Goal: Communication & Community: Ask a question

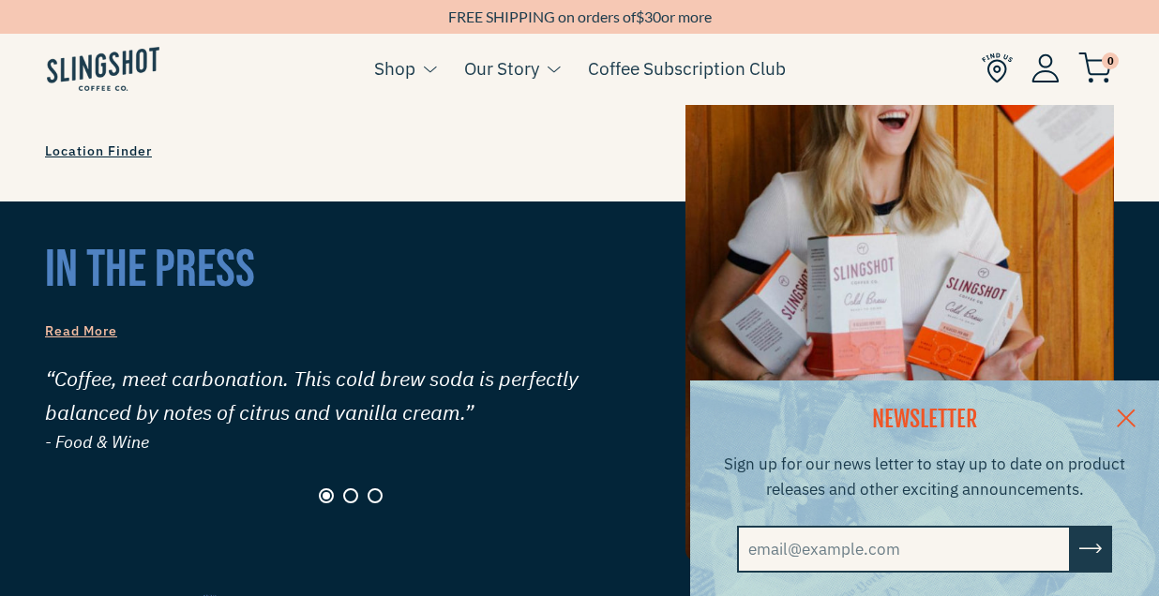
scroll to position [1914, 0]
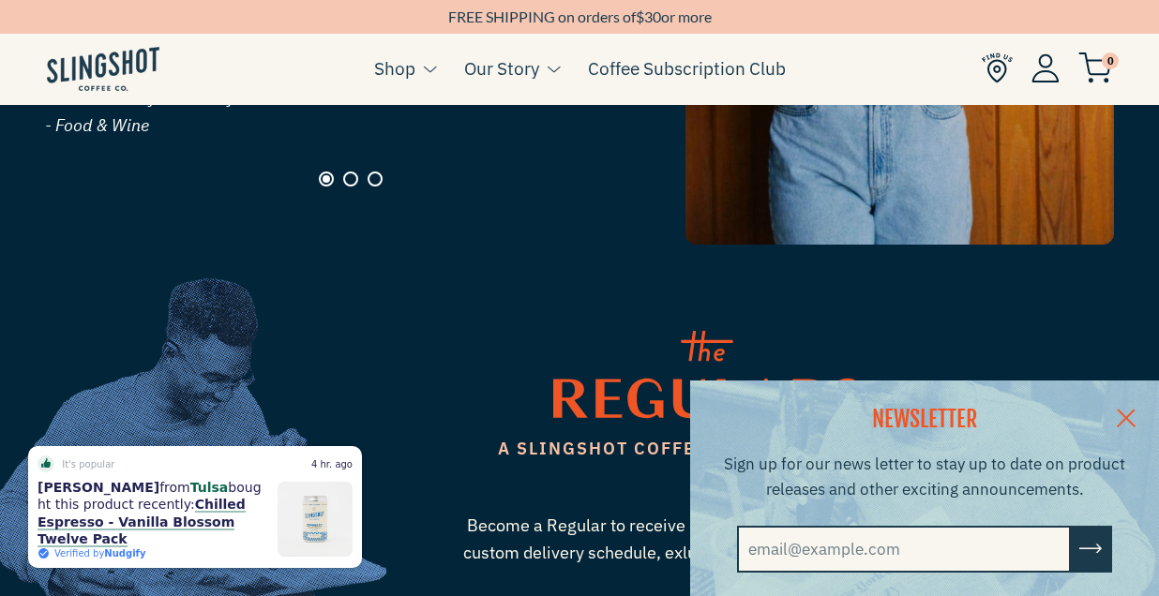
click at [1126, 414] on link at bounding box center [1126, 417] width 66 height 72
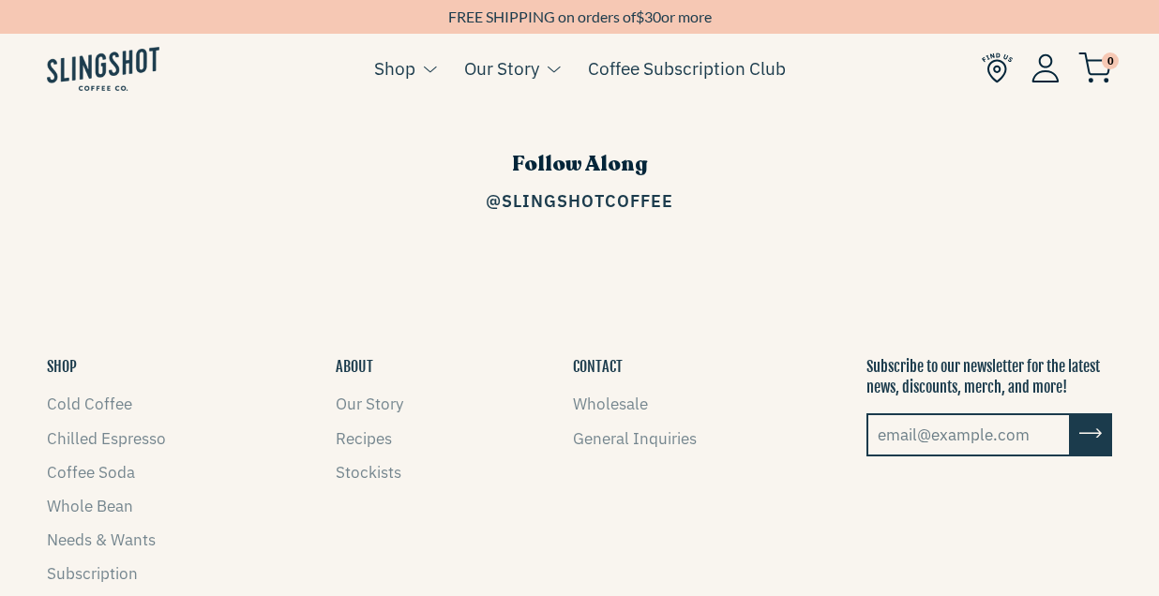
scroll to position [2487, 0]
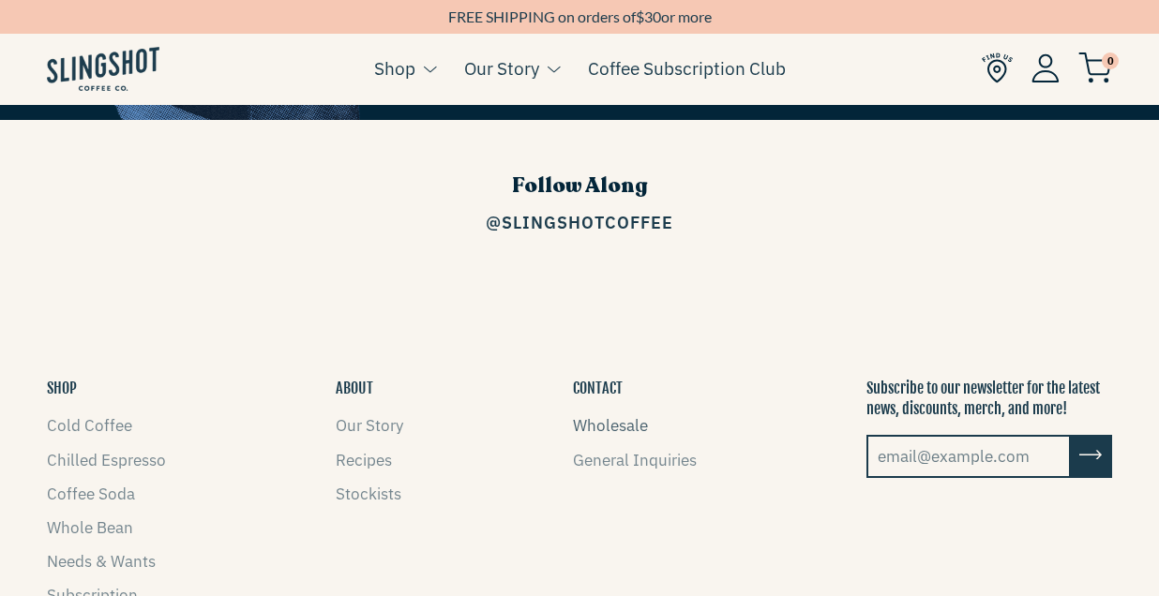
click at [607, 415] on link "Wholesale" at bounding box center [610, 425] width 75 height 21
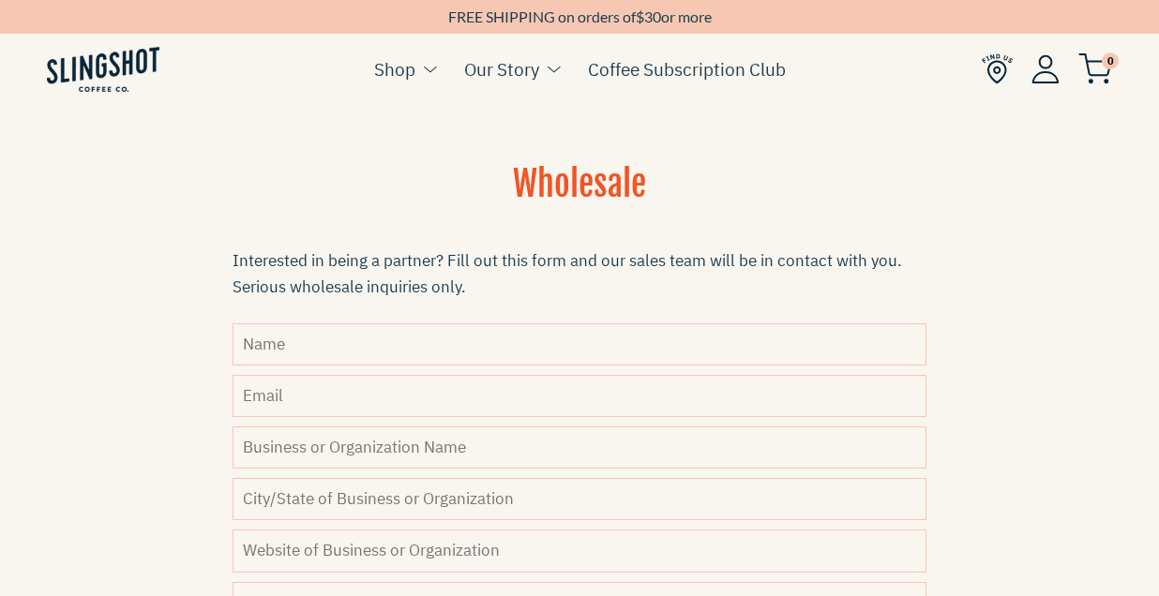
scroll to position [607, 0]
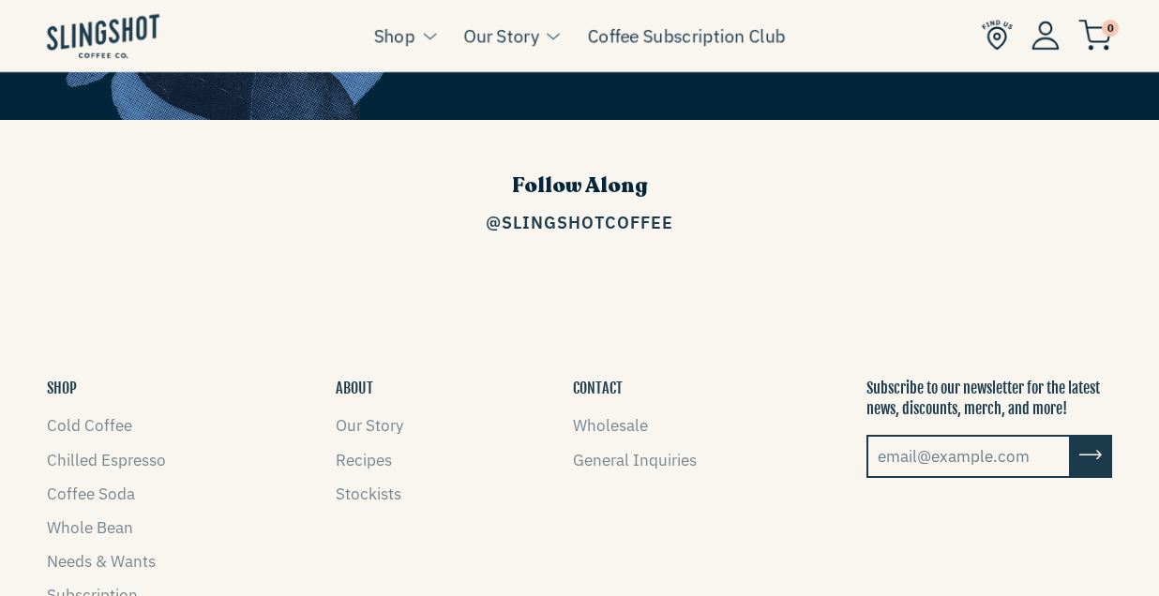
scroll to position [2487, 0]
click at [599, 450] on link "General Inquiries" at bounding box center [635, 460] width 124 height 21
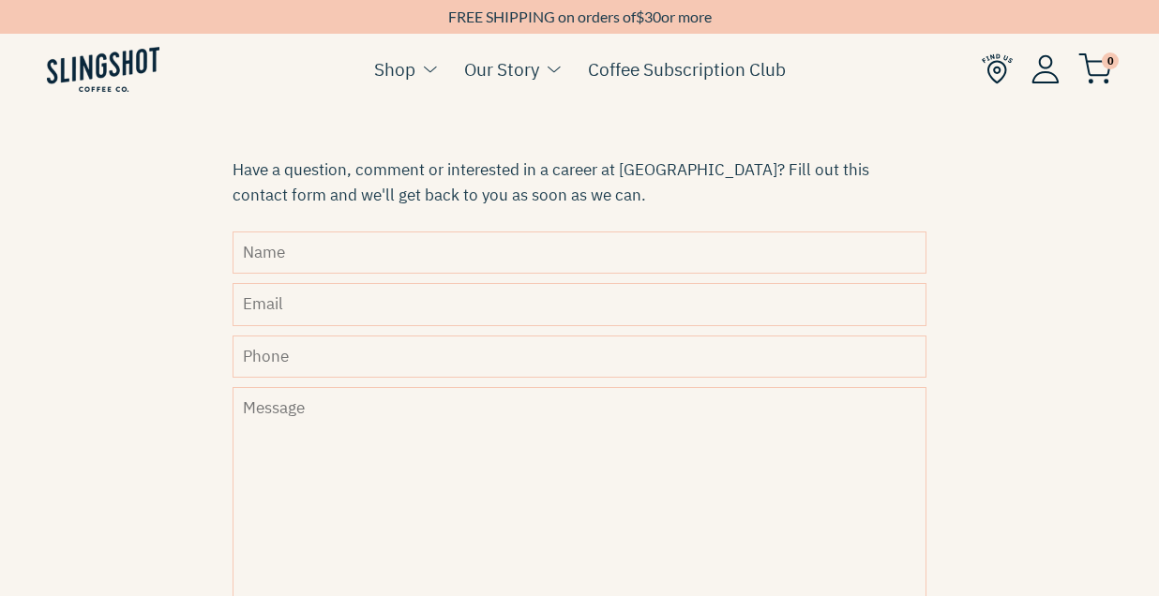
scroll to position [538, 0]
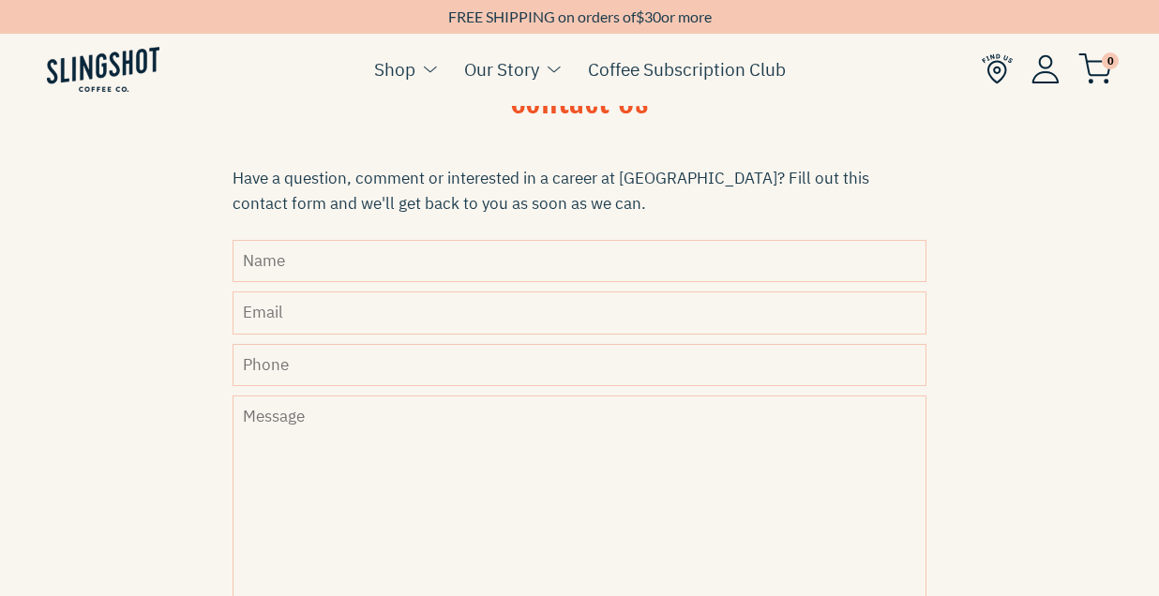
click at [523, 264] on input "Name" at bounding box center [579, 261] width 694 height 42
type input "Laura"
click at [540, 309] on input "Email" at bounding box center [579, 313] width 694 height 42
type input "youtoobyla@gmail.com"
click at [494, 362] on input "Phone" at bounding box center [579, 365] width 694 height 42
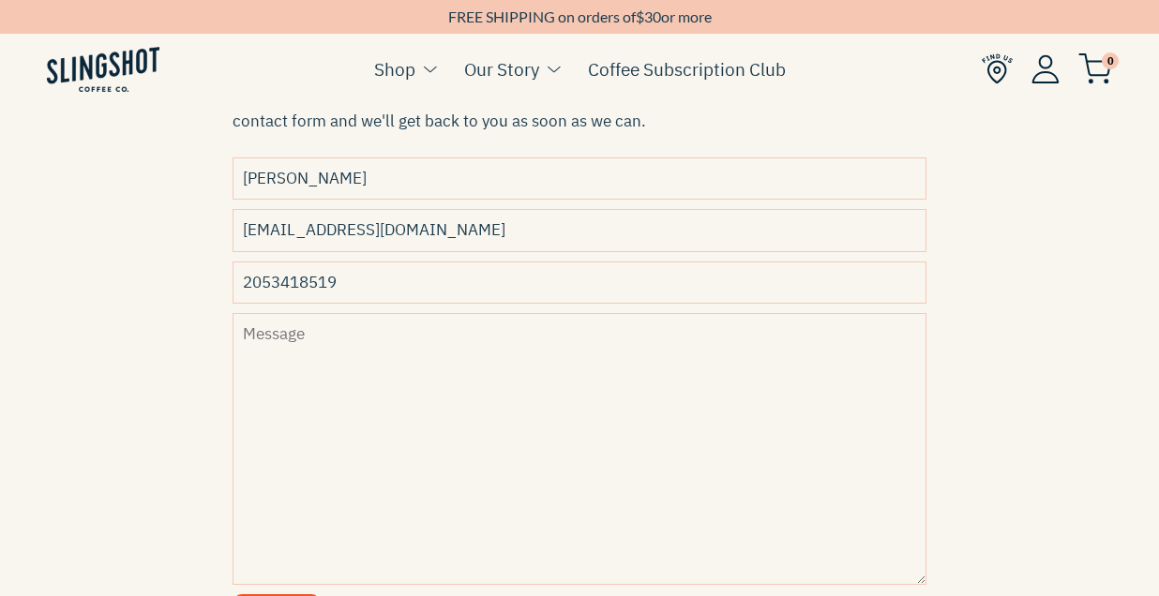
scroll to position [624, 0]
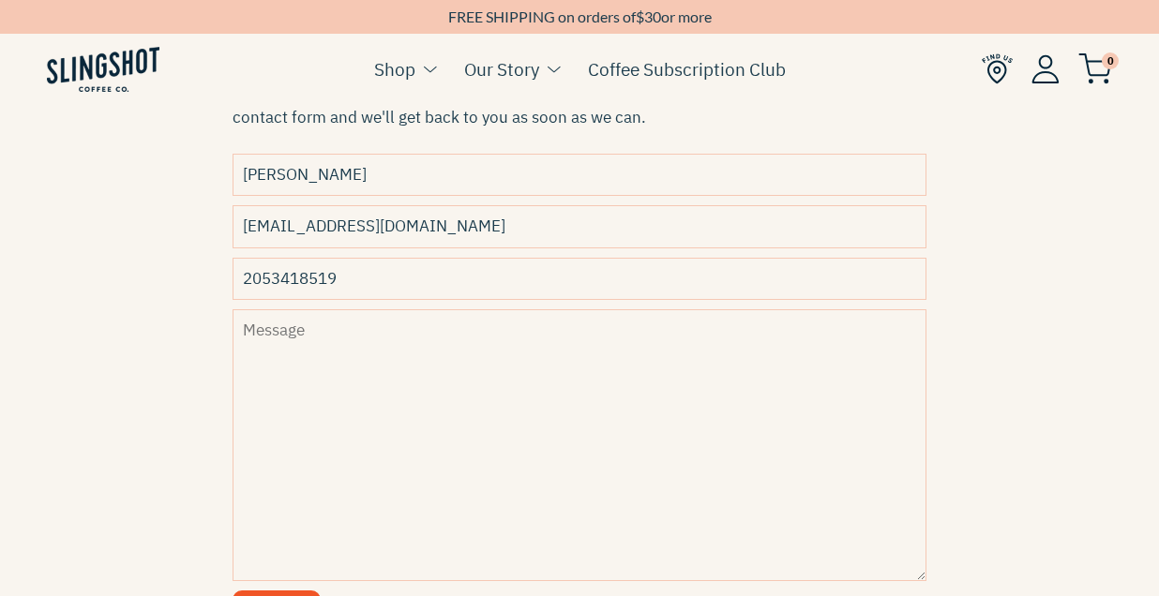
type input "2053418519"
click at [537, 351] on textarea "Message" at bounding box center [579, 445] width 694 height 272
paste textarea "Dear Blueshift Nutrition team, My name is Laura, and I'm the founding partner o…"
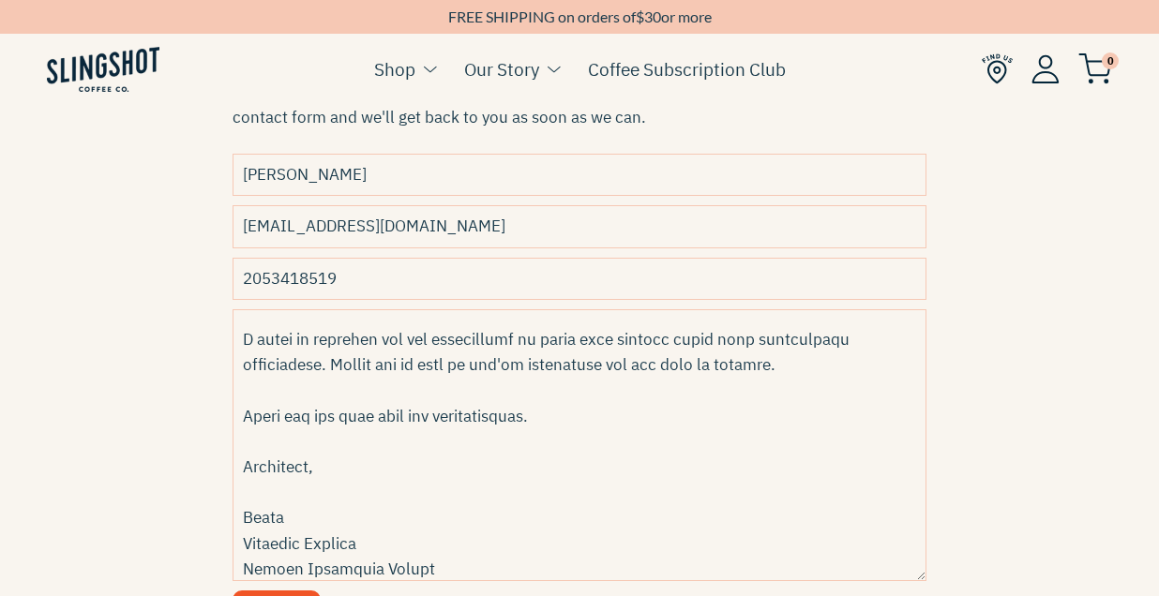
scroll to position [0, 0]
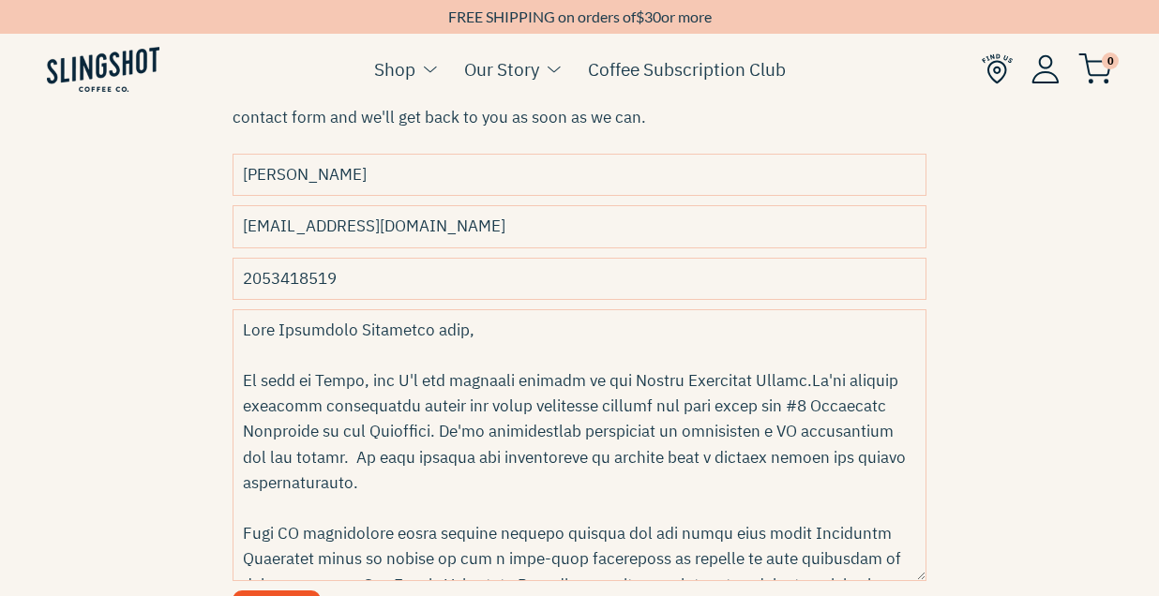
drag, startPoint x: 410, startPoint y: 331, endPoint x: 282, endPoint y: 331, distance: 127.5
click at [282, 331] on textarea "Message" at bounding box center [579, 445] width 694 height 272
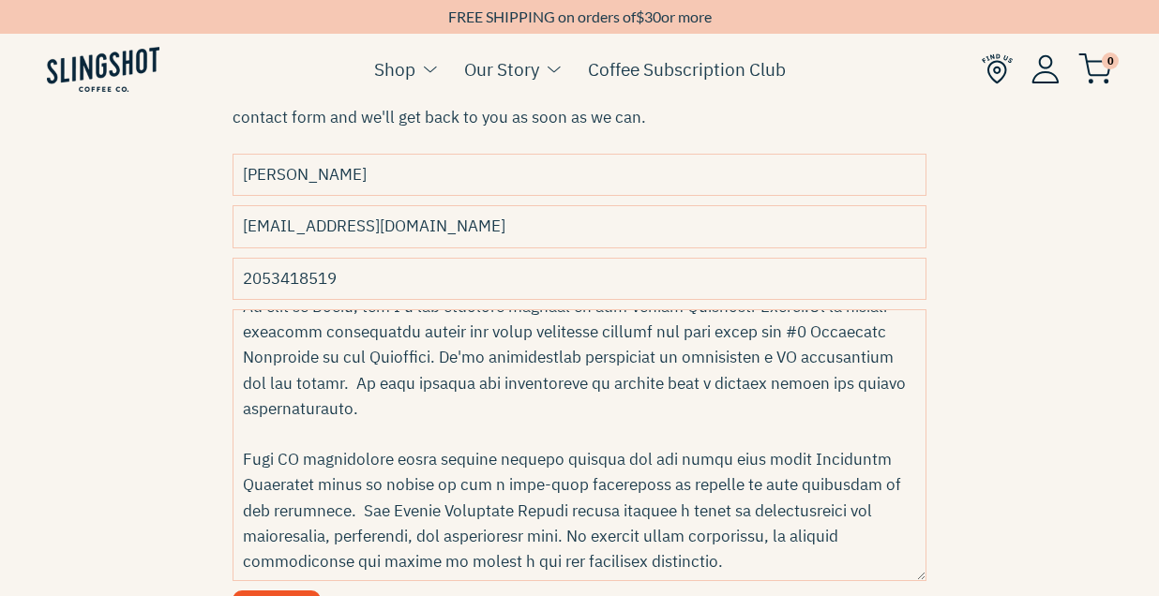
scroll to position [28, 0]
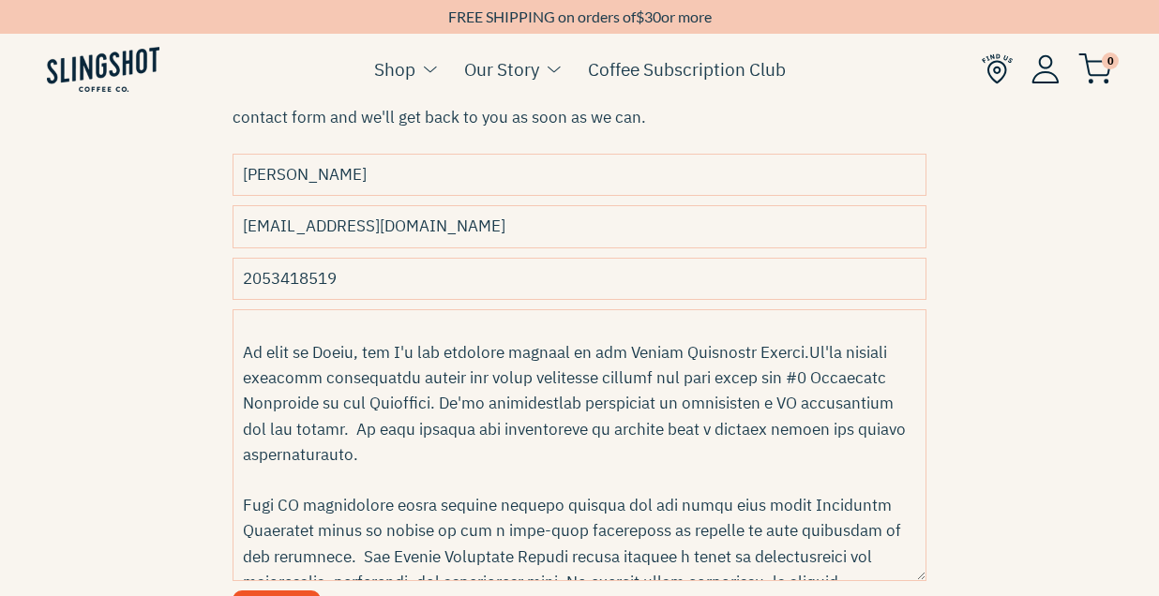
click at [820, 354] on textarea "Message" at bounding box center [579, 445] width 694 height 272
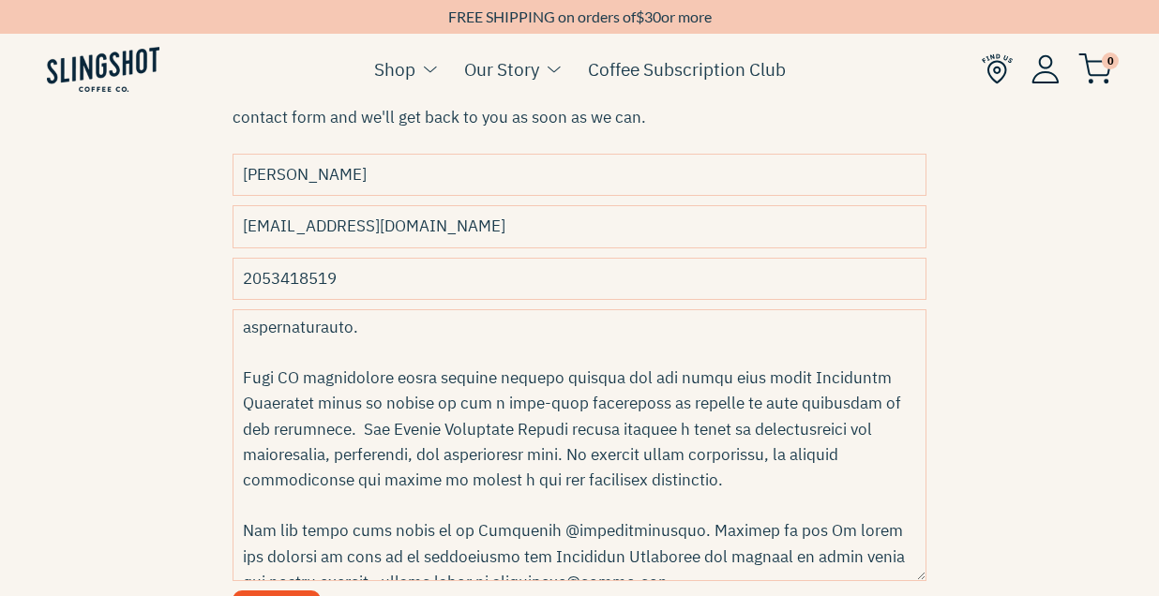
scroll to position [159, 0]
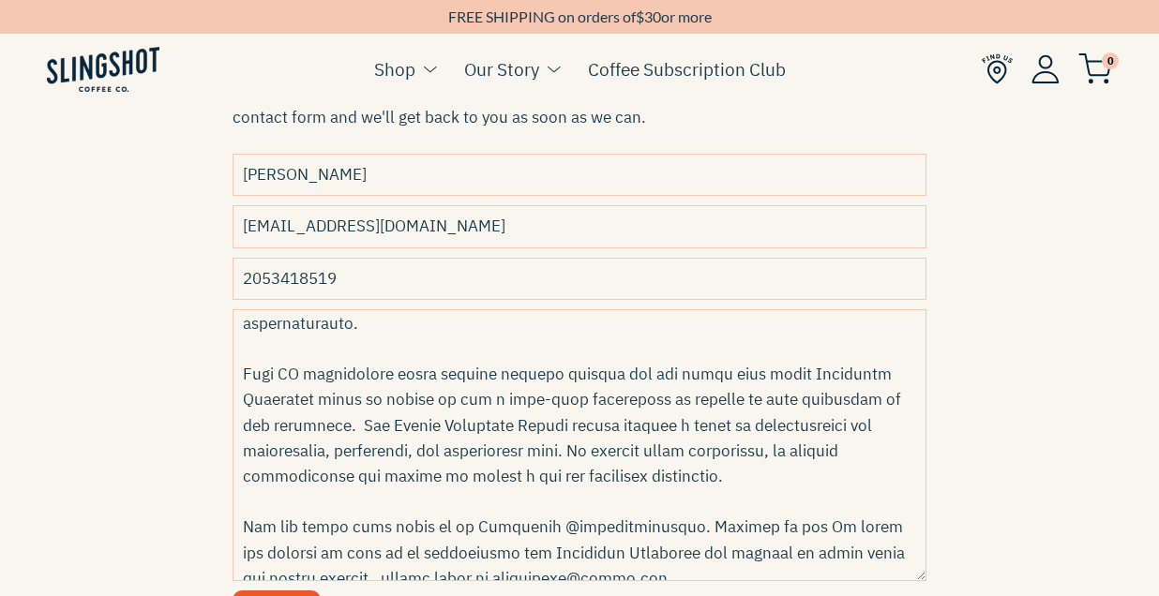
drag, startPoint x: 658, startPoint y: 377, endPoint x: 735, endPoint y: 374, distance: 76.9
click at [735, 374] on textarea "Message" at bounding box center [579, 445] width 694 height 272
drag, startPoint x: 750, startPoint y: 372, endPoint x: 876, endPoint y: 370, distance: 126.6
click at [876, 370] on textarea "Message" at bounding box center [579, 445] width 694 height 272
click at [328, 397] on textarea "Message" at bounding box center [579, 445] width 694 height 272
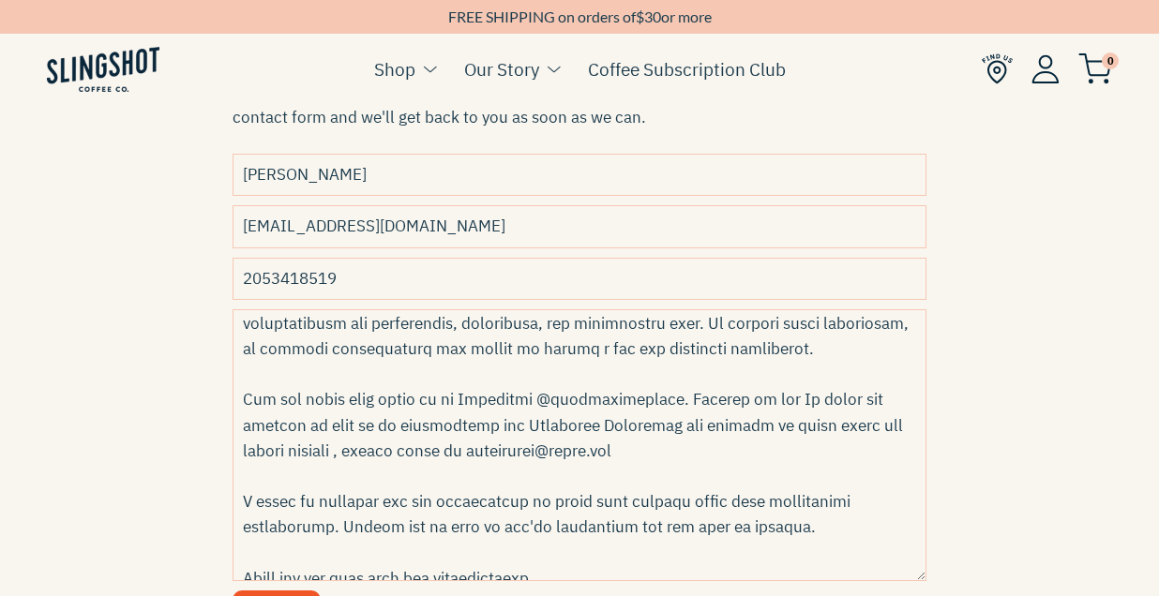
scroll to position [292, 0]
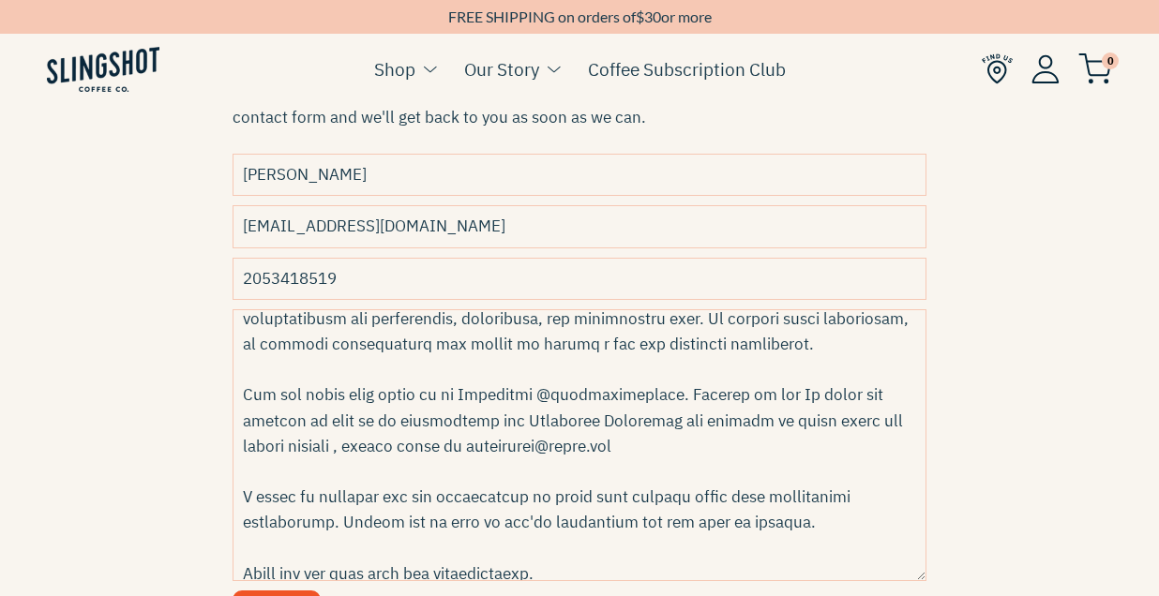
drag, startPoint x: 494, startPoint y: 422, endPoint x: 624, endPoint y: 424, distance: 130.3
click at [624, 424] on textarea "Message" at bounding box center [579, 445] width 694 height 272
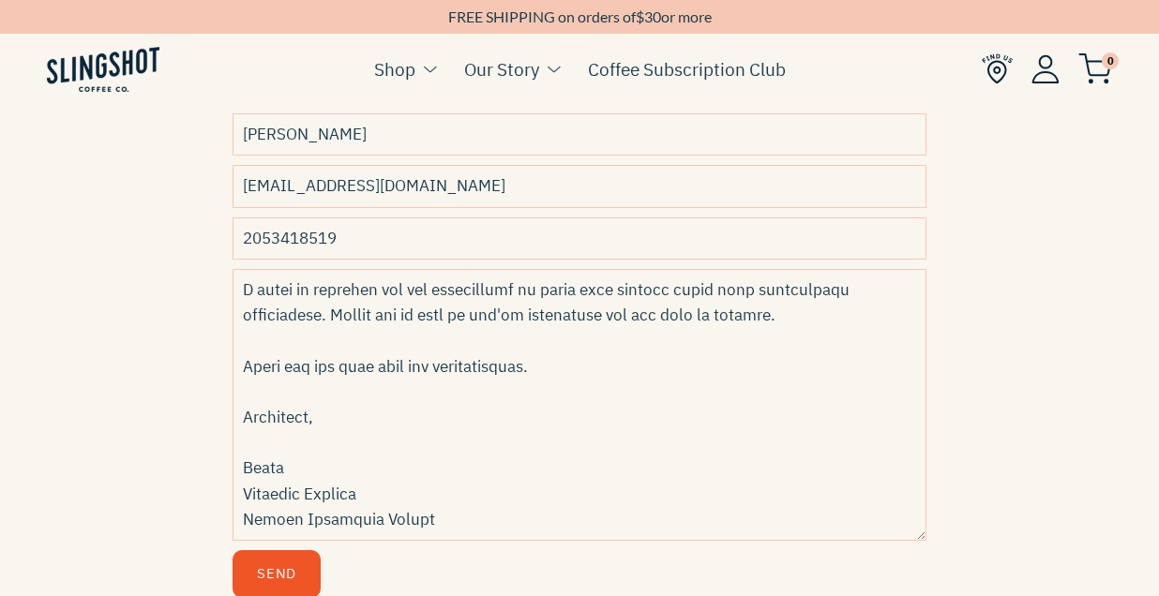
scroll to position [751, 0]
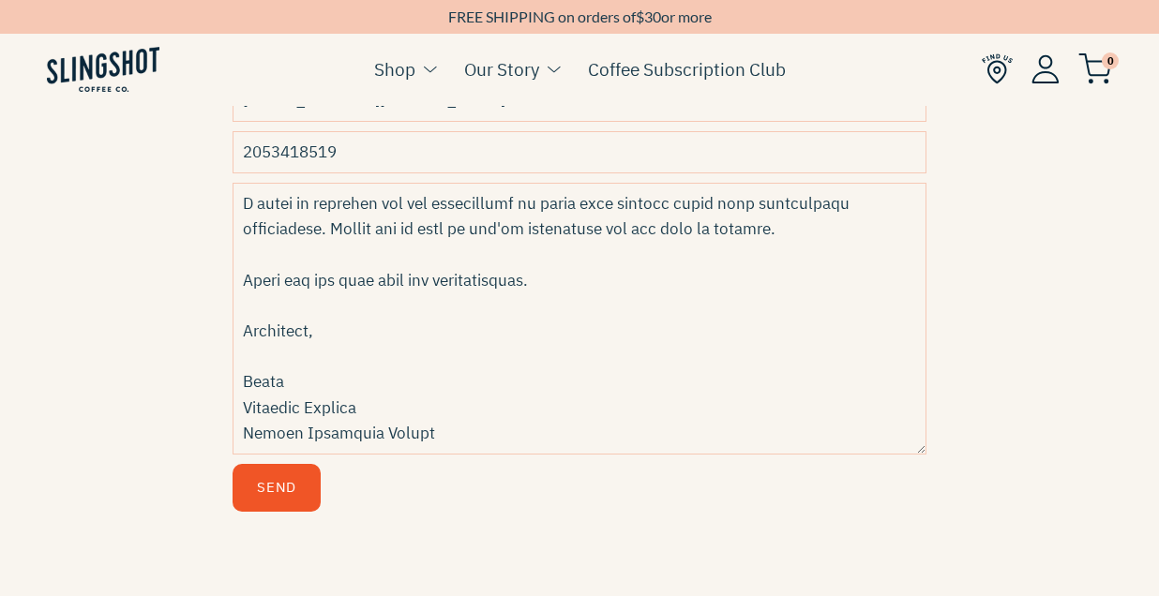
type textarea "Dear Slingshot Coffee team, My name is Laura, and I'm the founding partner of t…"
click at [289, 497] on button "Send" at bounding box center [276, 488] width 88 height 48
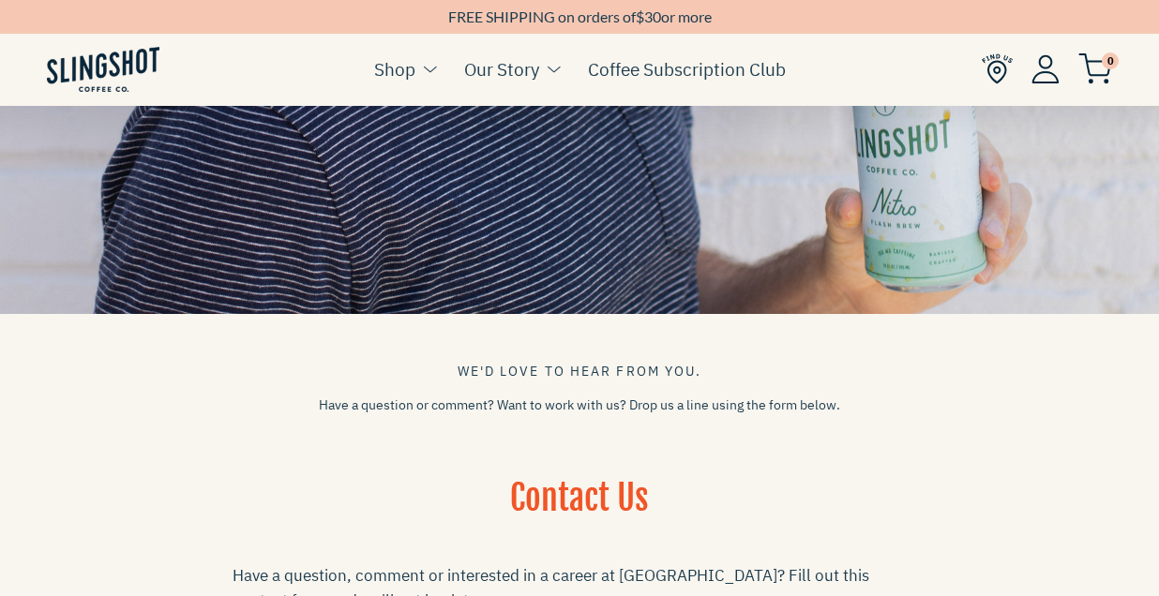
scroll to position [127, 0]
